Goal: Find specific fact: Find specific fact

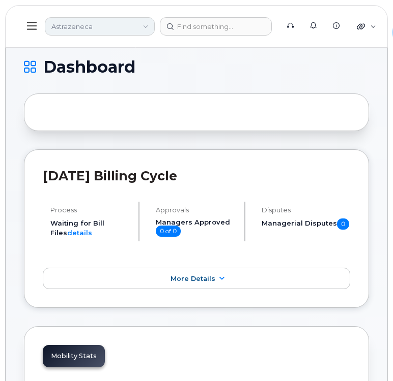
click at [134, 28] on link "Astrazeneca" at bounding box center [100, 26] width 110 height 18
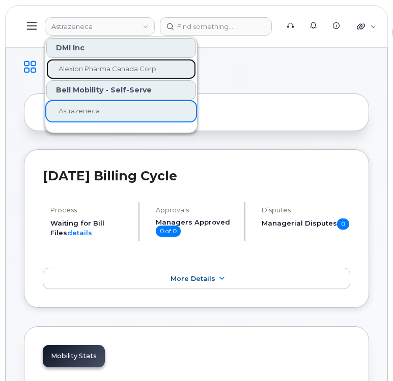
click at [114, 70] on span "Alexion Pharma Canada Corp" at bounding box center [107, 69] width 98 height 8
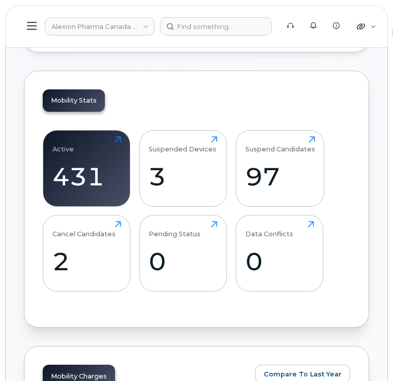
scroll to position [224, 0]
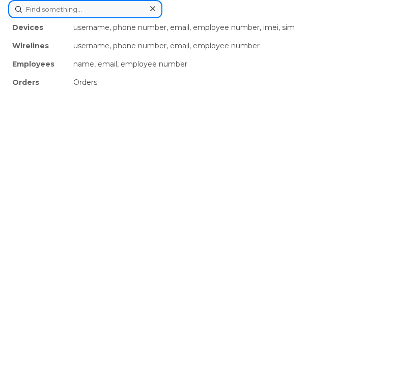
click at [204, 18] on form at bounding box center [196, 9] width 376 height 18
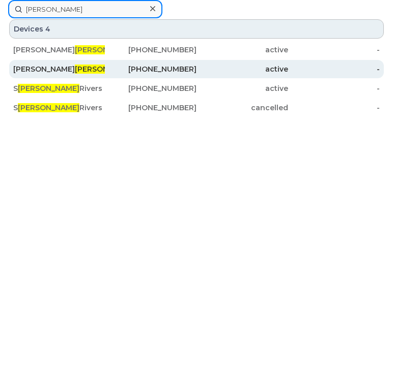
type input "kyler"
click at [113, 67] on div "416-434-3462" at bounding box center [151, 69] width 92 height 10
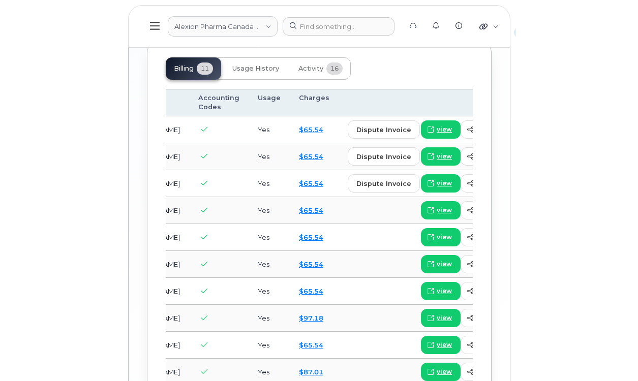
scroll to position [0, 176]
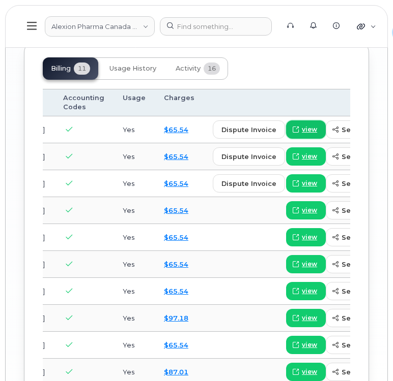
click at [286, 139] on link "view" at bounding box center [306, 129] width 40 height 18
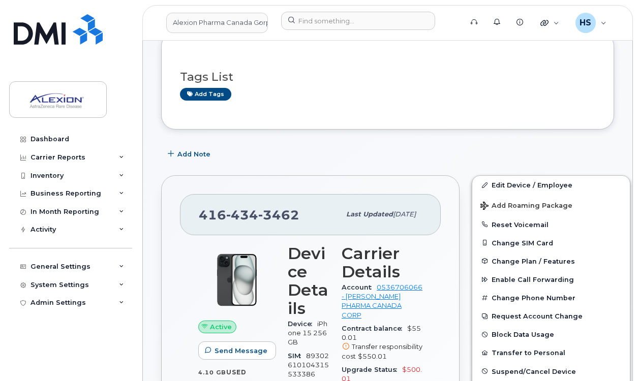
scroll to position [72, 0]
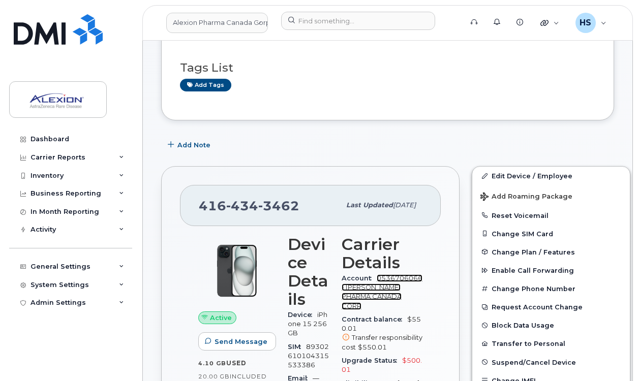
click at [383, 288] on link "0536706066 - Bell - ALEXION PHARMA CANADA CORP" at bounding box center [382, 293] width 81 height 36
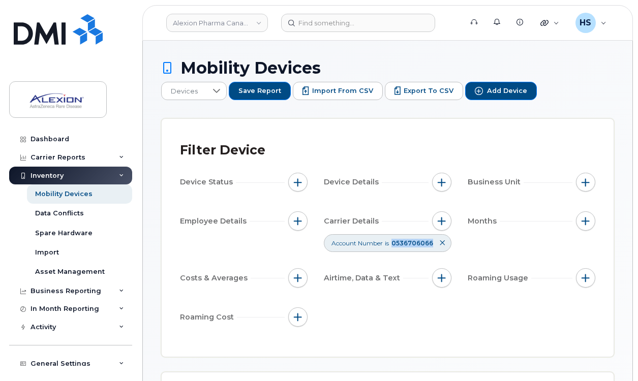
drag, startPoint x: 394, startPoint y: 244, endPoint x: 431, endPoint y: 244, distance: 37.6
click at [431, 244] on span "0536706066" at bounding box center [412, 243] width 42 height 8
copy span "0536706066"
